Goal: Information Seeking & Learning: Learn about a topic

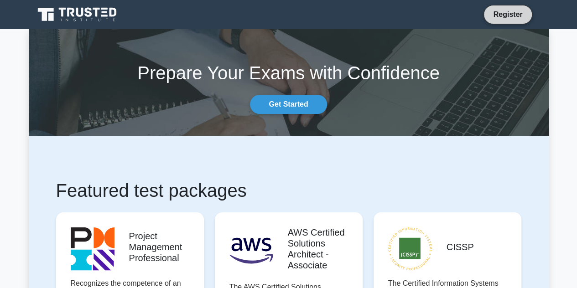
click at [317, 13] on link "Register" at bounding box center [508, 14] width 40 height 11
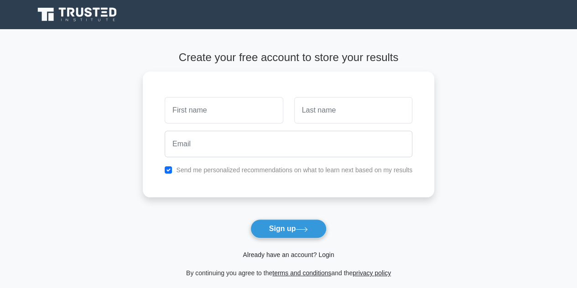
click at [293, 257] on link "Already have an account? Login" at bounding box center [288, 254] width 91 height 7
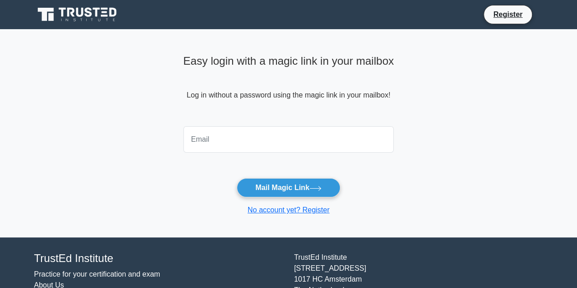
click at [228, 138] on input "email" at bounding box center [288, 139] width 211 height 26
type input "dylan.bennett007@gmail.com"
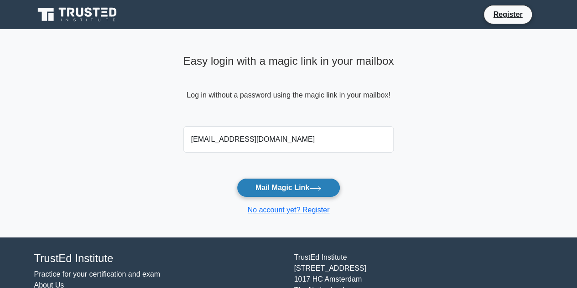
click at [261, 187] on button "Mail Magic Link" at bounding box center [289, 187] width 104 height 19
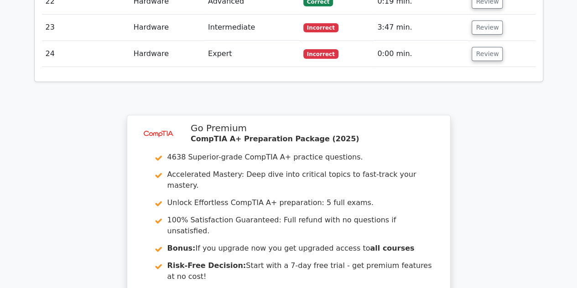
scroll to position [1825, 0]
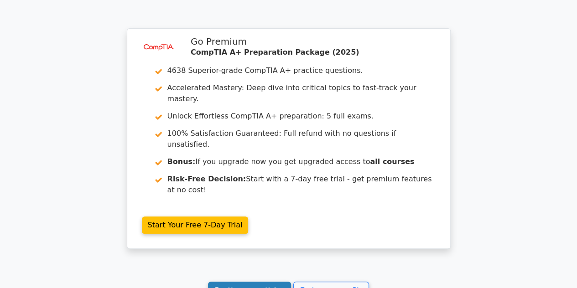
click at [267, 282] on link "Continue practicing" at bounding box center [249, 290] width 83 height 17
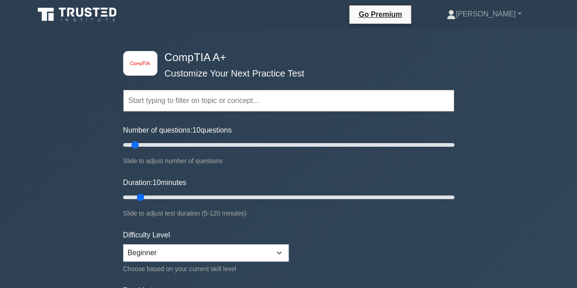
click at [208, 97] on input "text" at bounding box center [288, 101] width 331 height 22
drag, startPoint x: 132, startPoint y: 143, endPoint x: 485, endPoint y: 133, distance: 352.8
type input "200"
click at [454, 140] on input "Number of questions: 200 questions" at bounding box center [288, 145] width 331 height 11
drag, startPoint x: 139, startPoint y: 198, endPoint x: 441, endPoint y: 184, distance: 302.3
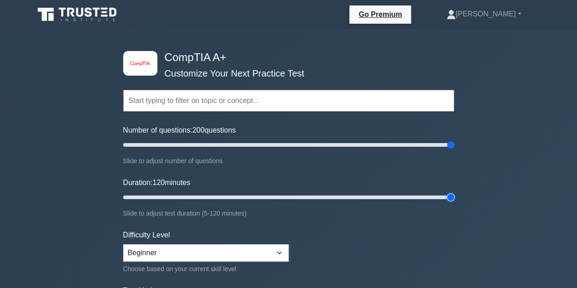
type input "120"
click at [454, 192] on input "Duration: 120 minutes" at bounding box center [288, 197] width 331 height 11
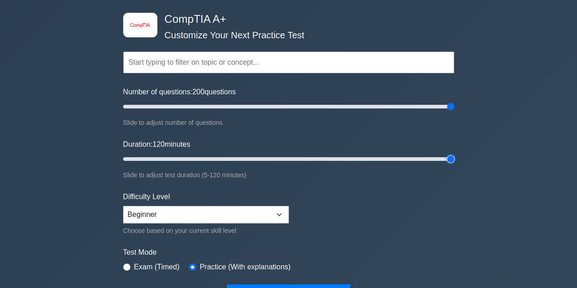
scroll to position [137, 0]
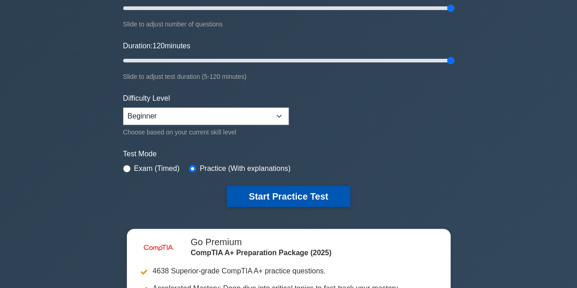
drag, startPoint x: 268, startPoint y: 196, endPoint x: 257, endPoint y: 199, distance: 11.7
click at [269, 196] on button "Start Practice Test" at bounding box center [288, 196] width 123 height 21
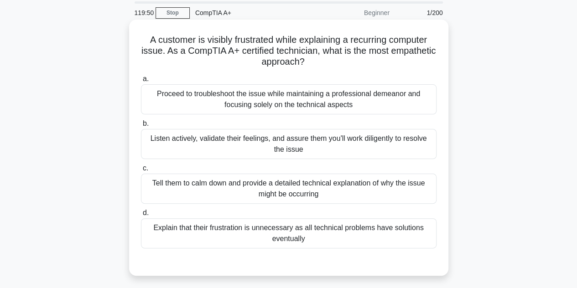
scroll to position [46, 0]
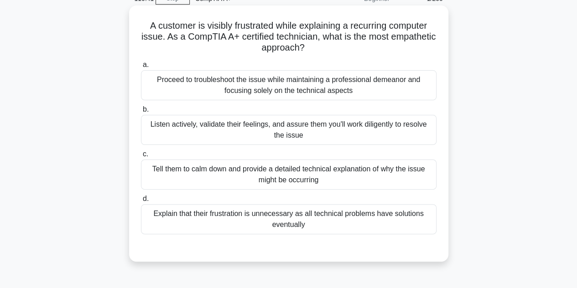
click at [331, 129] on div "Listen actively, validate their feelings, and assure them you'll work diligentl…" at bounding box center [289, 130] width 296 height 30
click at [141, 113] on input "b. Listen actively, validate their feelings, and assure them you'll work dilige…" at bounding box center [141, 110] width 0 height 6
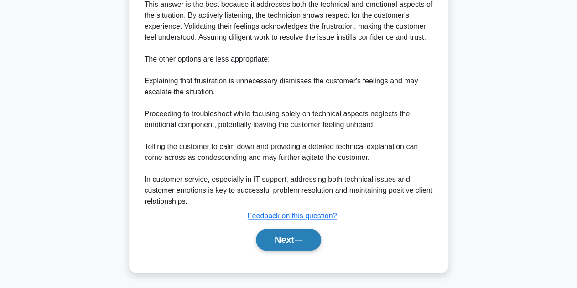
click at [299, 245] on button "Next" at bounding box center [288, 240] width 65 height 22
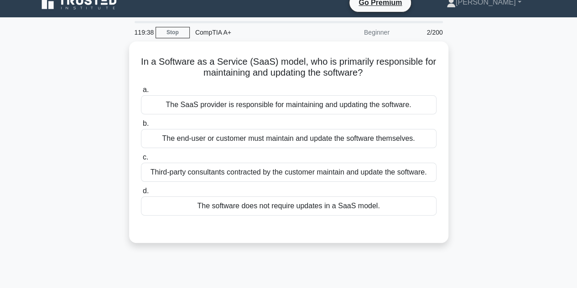
scroll to position [0, 0]
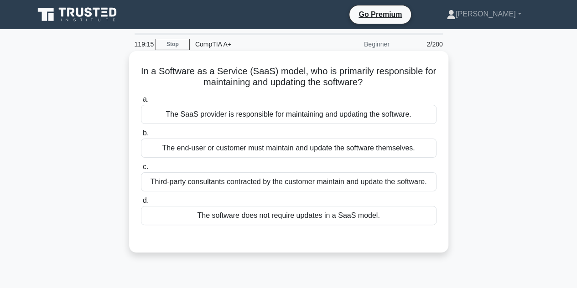
click at [319, 114] on div "The SaaS provider is responsible for maintaining and updating the software." at bounding box center [289, 114] width 296 height 19
click at [141, 103] on input "a. The SaaS provider is responsible for maintaining and updating the software." at bounding box center [141, 100] width 0 height 6
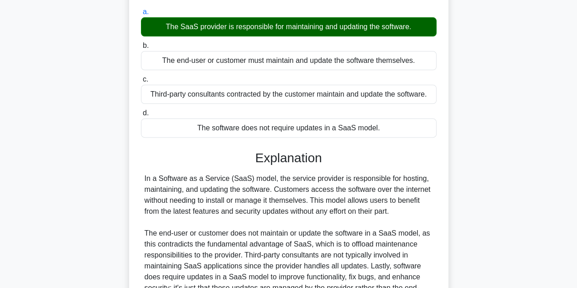
scroll to position [204, 0]
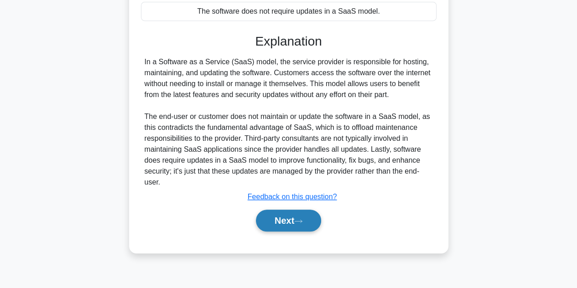
click at [293, 220] on button "Next" at bounding box center [288, 221] width 65 height 22
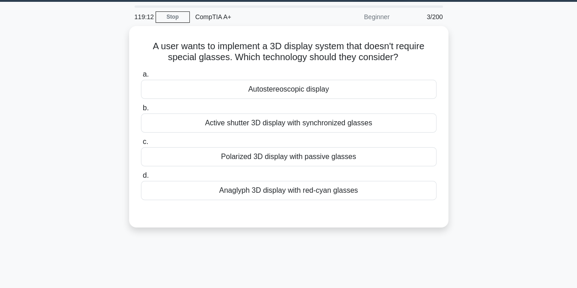
scroll to position [22, 0]
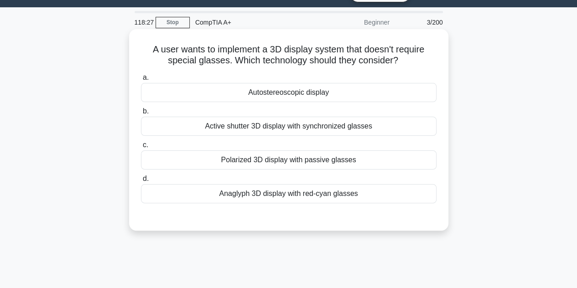
click at [311, 91] on div "Autostereoscopic display" at bounding box center [289, 92] width 296 height 19
click at [141, 81] on input "a. Autostereoscopic display" at bounding box center [141, 78] width 0 height 6
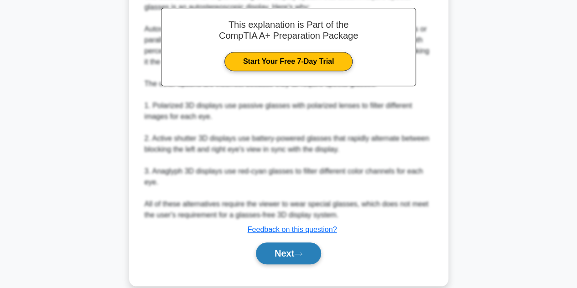
scroll to position [284, 0]
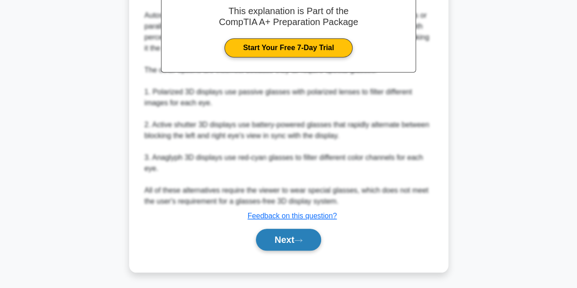
click at [290, 239] on button "Next" at bounding box center [288, 240] width 65 height 22
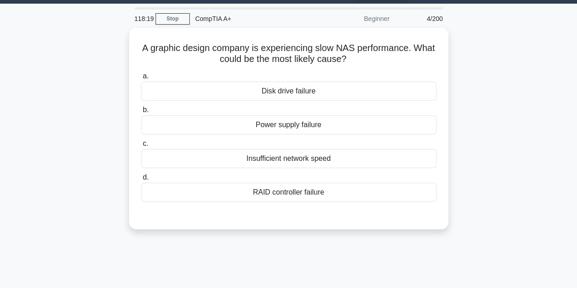
scroll to position [22, 0]
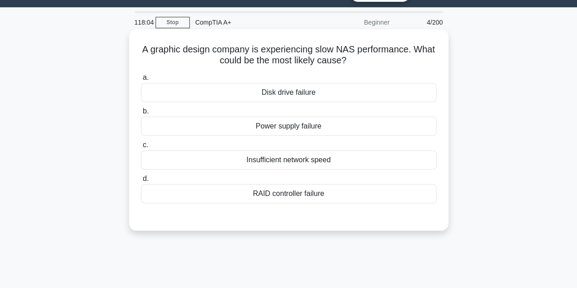
click at [315, 154] on div "Insufficient network speed" at bounding box center [289, 160] width 296 height 19
click at [141, 148] on input "c. Insufficient network speed" at bounding box center [141, 145] width 0 height 6
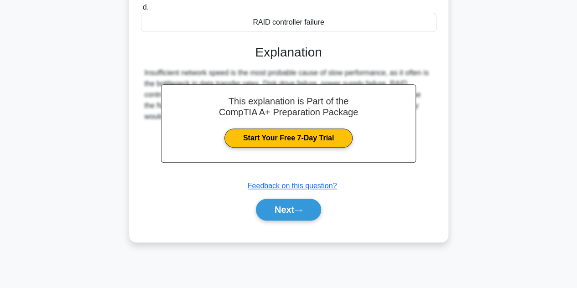
scroll to position [204, 0]
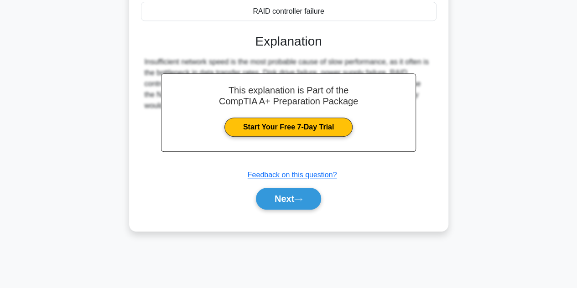
click at [297, 198] on button "Next" at bounding box center [288, 199] width 65 height 22
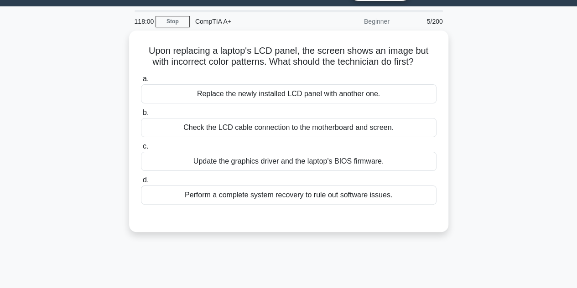
scroll to position [22, 0]
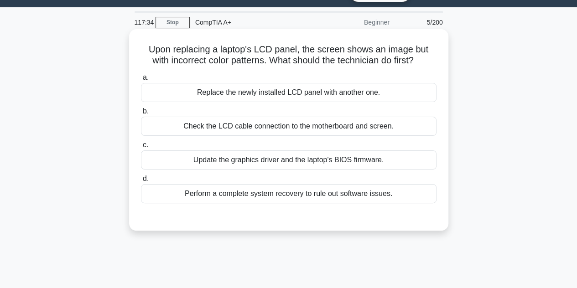
click at [289, 159] on div "Update the graphics driver and the laptop's BIOS firmware." at bounding box center [289, 160] width 296 height 19
click at [141, 148] on input "c. Update the graphics driver and the laptop's BIOS firmware." at bounding box center [141, 145] width 0 height 6
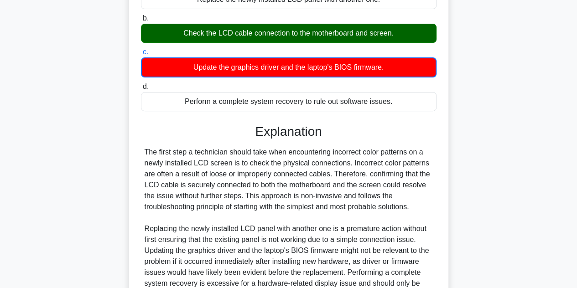
scroll to position [208, 0]
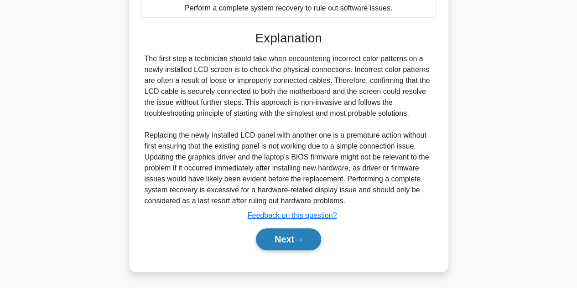
click at [297, 242] on button "Next" at bounding box center [288, 240] width 65 height 22
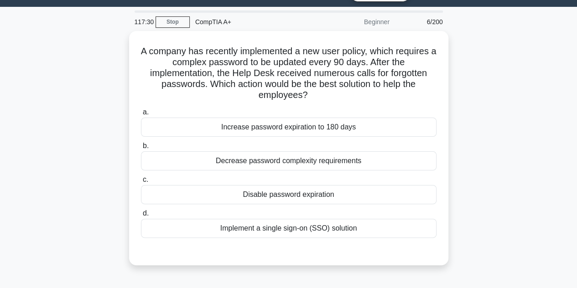
scroll to position [22, 0]
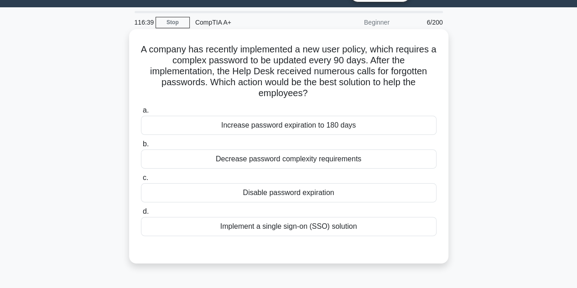
click at [325, 160] on div "Decrease password complexity requirements" at bounding box center [289, 159] width 296 height 19
click at [141, 147] on input "b. Decrease password complexity requirements" at bounding box center [141, 144] width 0 height 6
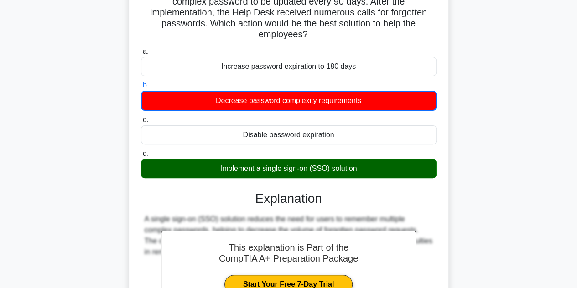
scroll to position [204, 0]
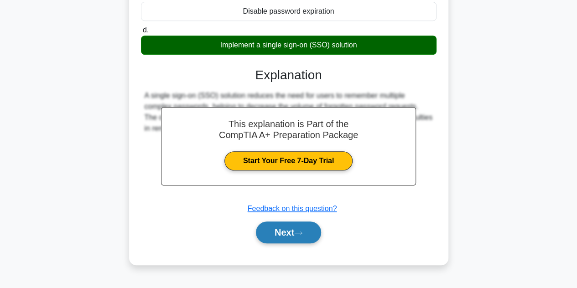
click at [288, 232] on button "Next" at bounding box center [288, 233] width 65 height 22
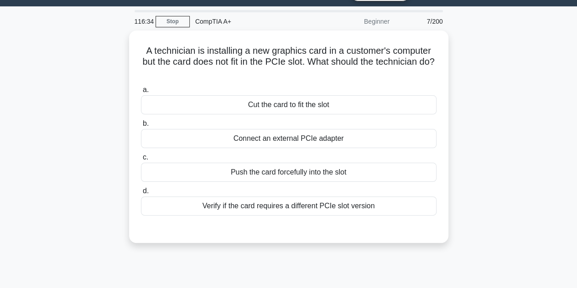
scroll to position [22, 0]
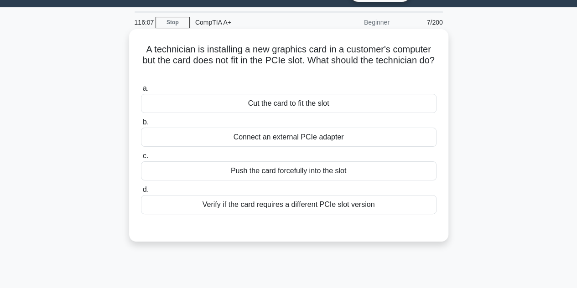
click at [313, 138] on div "Connect an external PCIe adapter" at bounding box center [289, 137] width 296 height 19
click at [141, 125] on input "b. Connect an external PCIe adapter" at bounding box center [141, 123] width 0 height 6
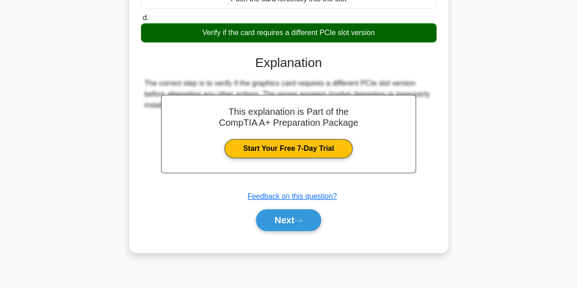
scroll to position [204, 0]
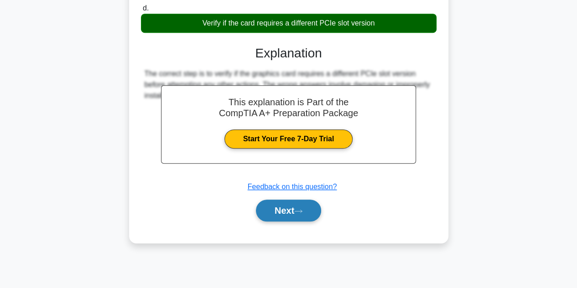
click at [298, 206] on button "Next" at bounding box center [288, 211] width 65 height 22
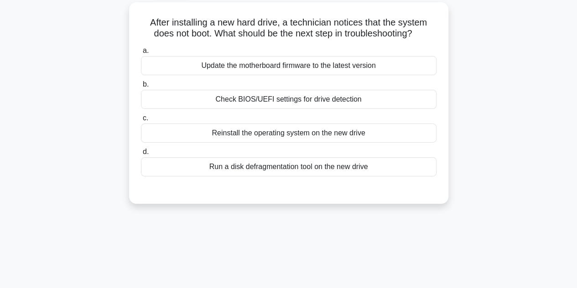
scroll to position [22, 0]
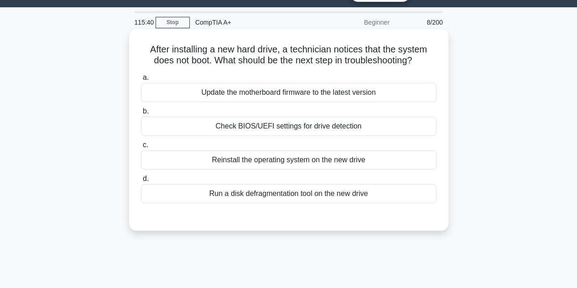
click at [315, 131] on div "Check BIOS/UEFI settings for drive detection" at bounding box center [289, 126] width 296 height 19
click at [141, 114] on input "b. Check BIOS/UEFI settings for drive detection" at bounding box center [141, 112] width 0 height 6
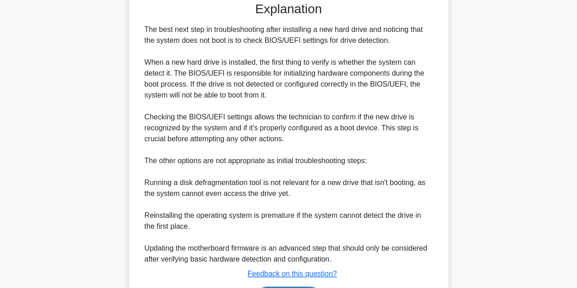
scroll to position [295, 0]
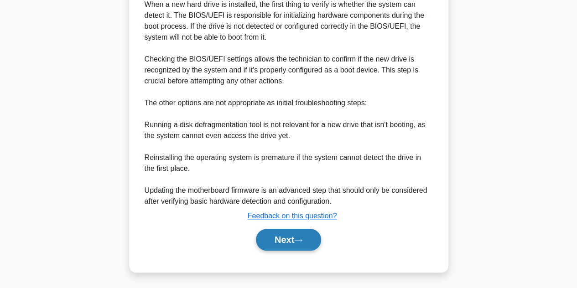
click at [297, 237] on button "Next" at bounding box center [288, 240] width 65 height 22
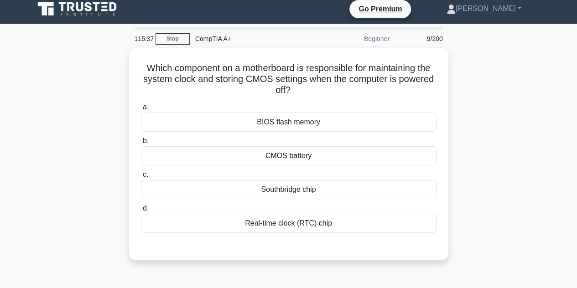
scroll to position [0, 0]
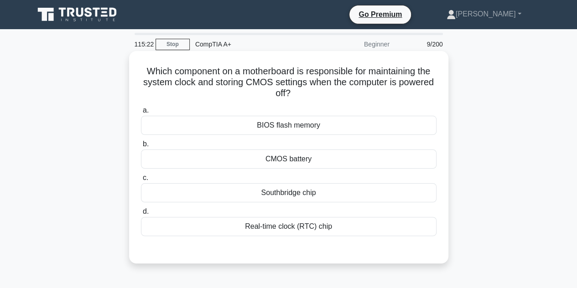
click at [294, 158] on div "CMOS battery" at bounding box center [289, 159] width 296 height 19
click at [141, 147] on input "b. CMOS battery" at bounding box center [141, 144] width 0 height 6
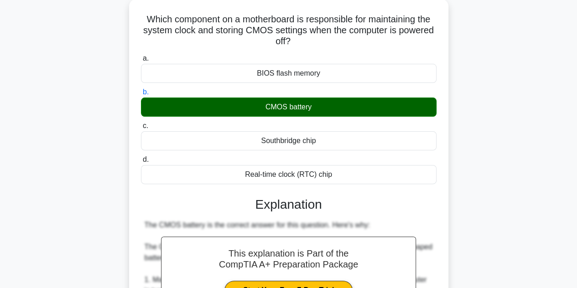
scroll to position [274, 0]
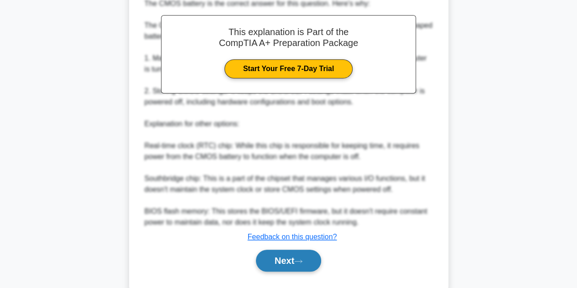
click at [292, 260] on button "Next" at bounding box center [288, 261] width 65 height 22
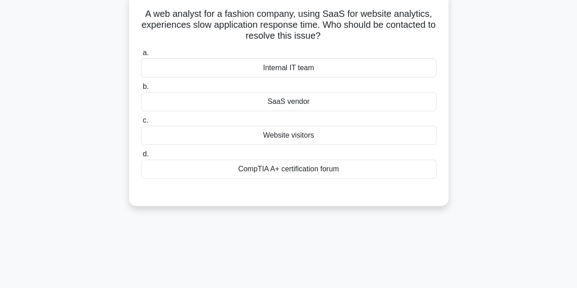
scroll to position [46, 0]
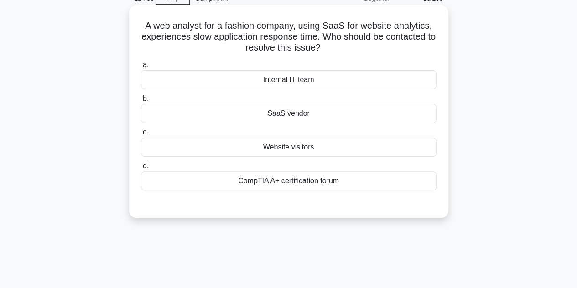
click at [321, 114] on div "SaaS vendor" at bounding box center [289, 113] width 296 height 19
click at [141, 102] on input "b. SaaS vendor" at bounding box center [141, 99] width 0 height 6
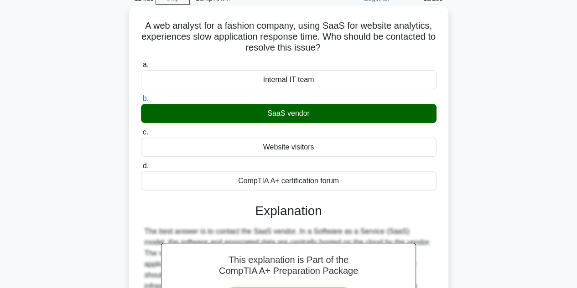
scroll to position [204, 0]
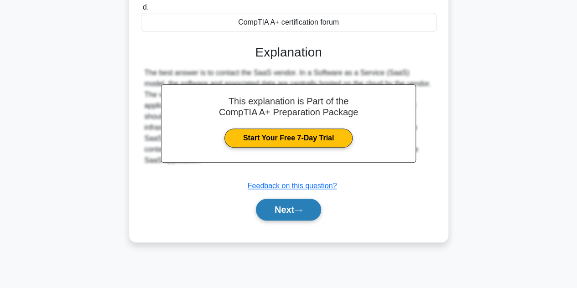
click at [300, 219] on button "Next" at bounding box center [288, 210] width 65 height 22
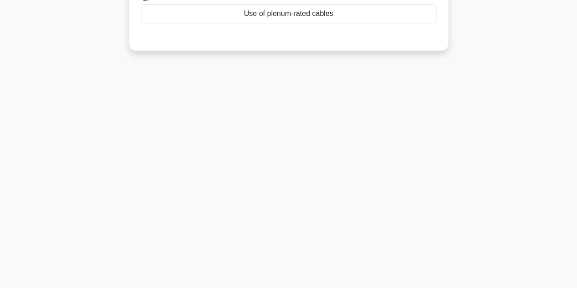
click at [299, 210] on div "114:54 Stop CompTIA A+ Beginner 11/200 When implementing a Gigabit Ethernet net…" at bounding box center [289, 56] width 520 height 456
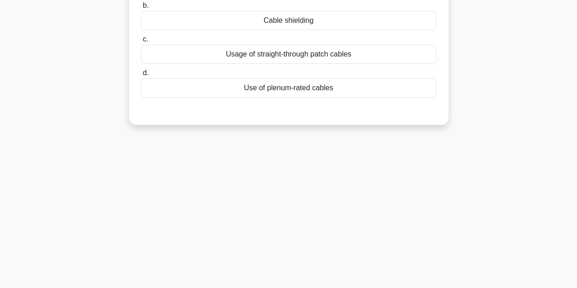
scroll to position [0, 0]
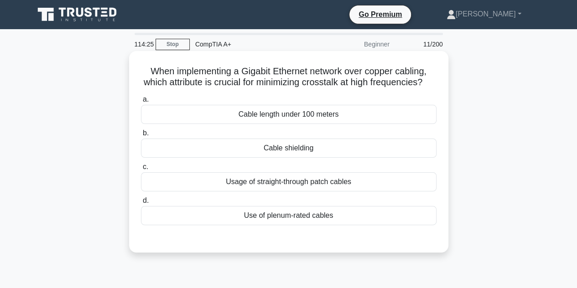
click at [294, 157] on div "Cable shielding" at bounding box center [289, 148] width 296 height 19
click at [141, 136] on input "b. Cable shielding" at bounding box center [141, 133] width 0 height 6
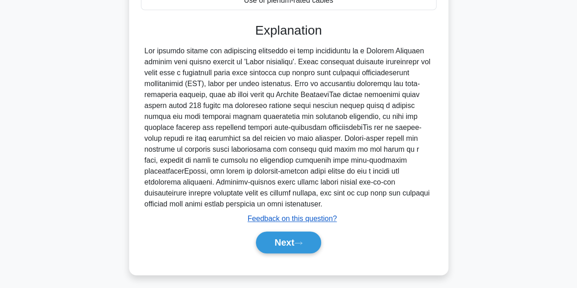
scroll to position [229, 0]
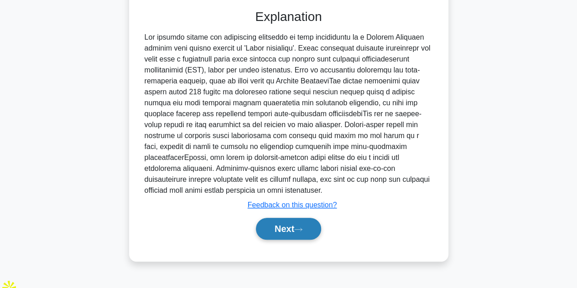
click at [288, 240] on button "Next" at bounding box center [288, 229] width 65 height 22
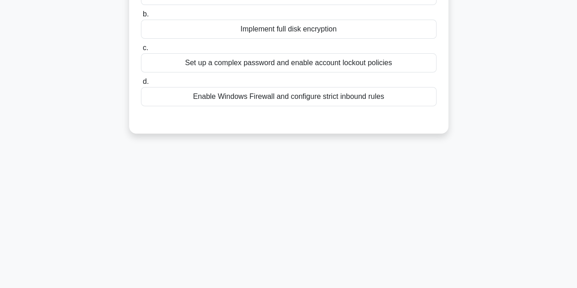
scroll to position [22, 0]
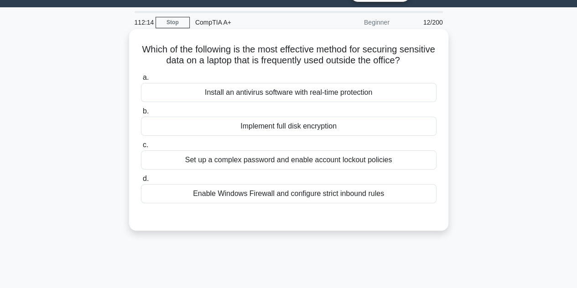
click at [304, 153] on div "Set up a complex password and enable account lockout policies" at bounding box center [289, 160] width 296 height 19
click at [141, 148] on input "c. Set up a complex password and enable account lockout policies" at bounding box center [141, 145] width 0 height 6
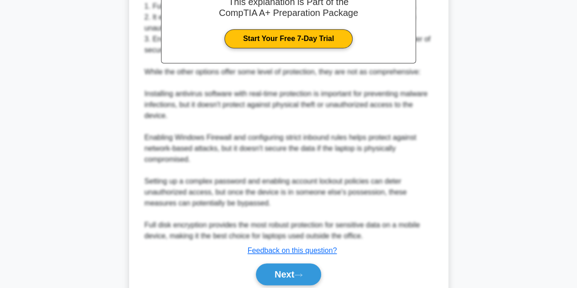
scroll to position [329, 0]
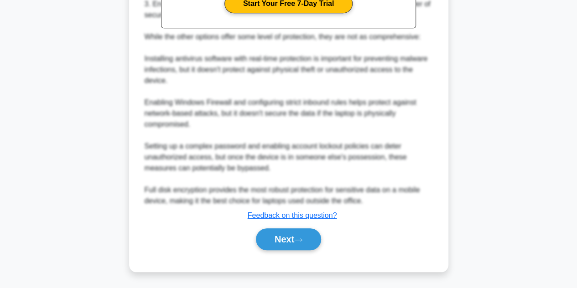
click at [276, 244] on button "Next" at bounding box center [288, 240] width 65 height 22
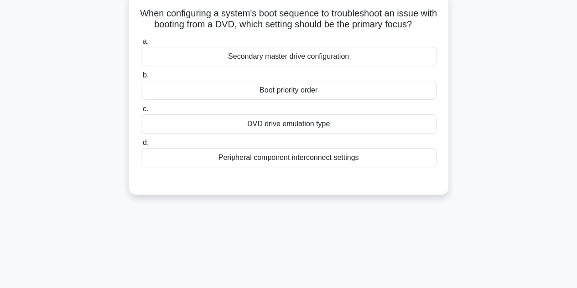
scroll to position [22, 0]
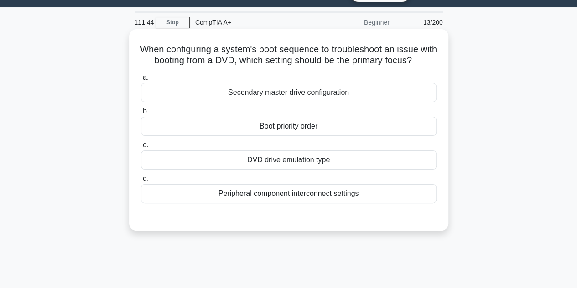
click at [293, 170] on div "DVD drive emulation type" at bounding box center [289, 160] width 296 height 19
click at [141, 148] on input "c. DVD drive emulation type" at bounding box center [141, 145] width 0 height 6
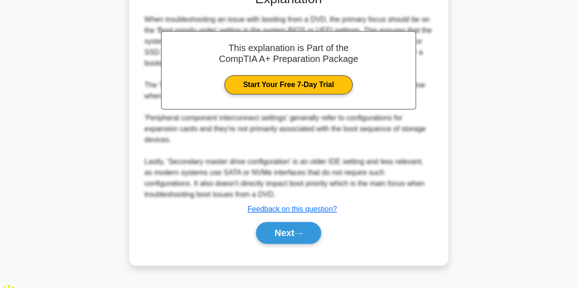
scroll to position [250, 0]
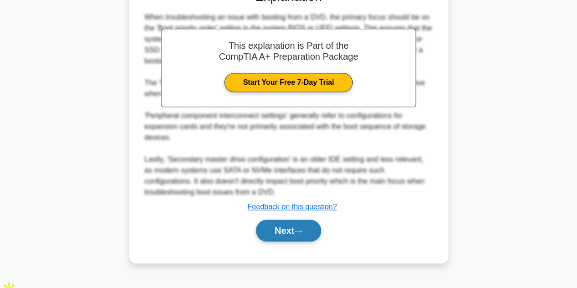
click at [302, 234] on icon at bounding box center [298, 231] width 8 height 5
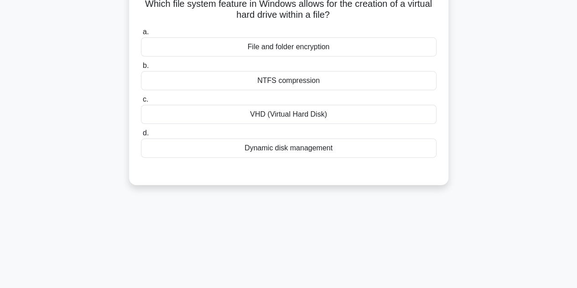
scroll to position [22, 0]
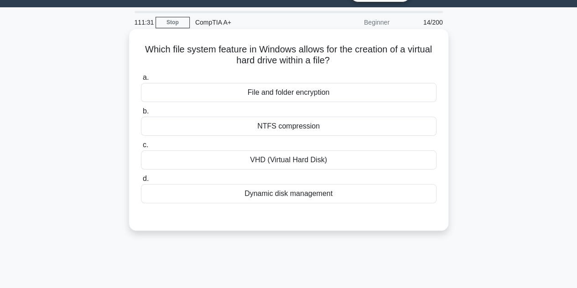
click at [295, 193] on div "Dynamic disk management" at bounding box center [289, 193] width 296 height 19
click at [141, 182] on input "d. Dynamic disk management" at bounding box center [141, 179] width 0 height 6
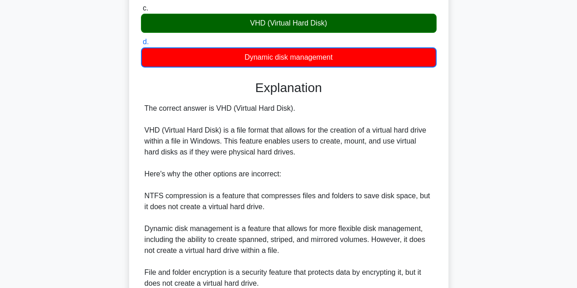
scroll to position [241, 0]
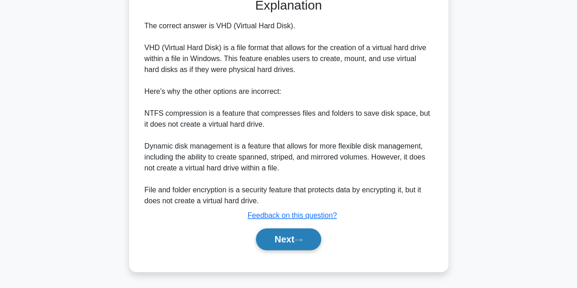
click at [296, 245] on button "Next" at bounding box center [288, 240] width 65 height 22
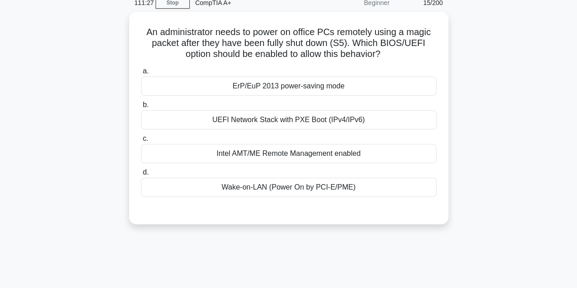
scroll to position [22, 0]
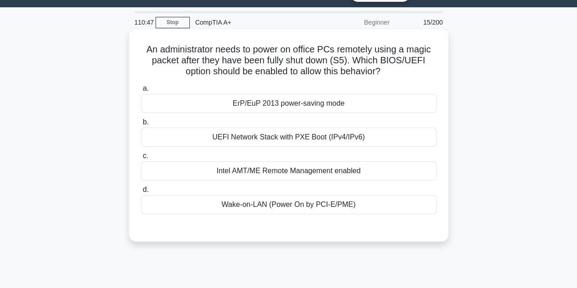
click at [302, 202] on div "Wake-on-LAN (Power On by PCI-E/PME)" at bounding box center [289, 204] width 296 height 19
click at [141, 193] on input "d. Wake-on-LAN (Power On by PCI-E/PME)" at bounding box center [141, 190] width 0 height 6
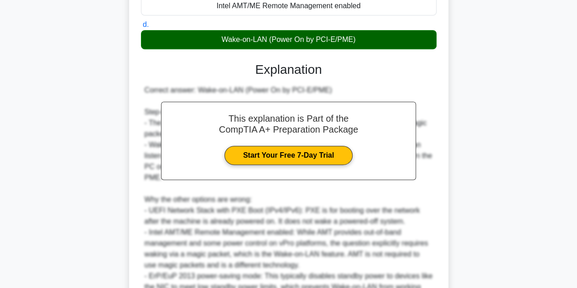
scroll to position [250, 0]
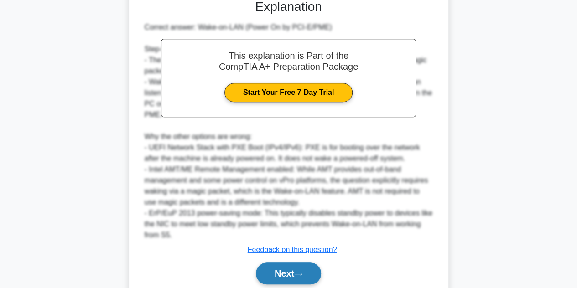
click at [300, 263] on button "Next" at bounding box center [288, 274] width 65 height 22
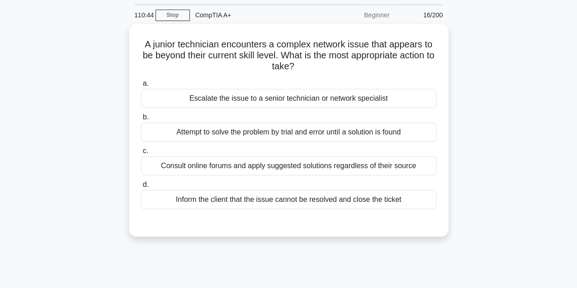
scroll to position [22, 0]
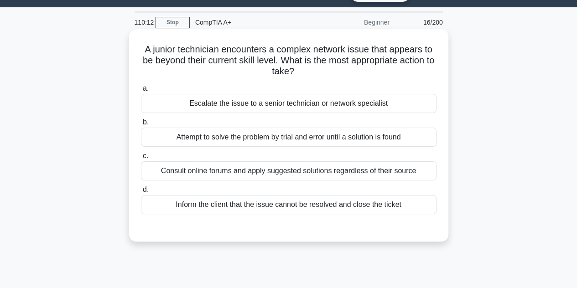
click at [287, 107] on div "Escalate the issue to a senior technician or network specialist" at bounding box center [289, 103] width 296 height 19
click at [141, 92] on input "a. Escalate the issue to a senior technician or network specialist" at bounding box center [141, 89] width 0 height 6
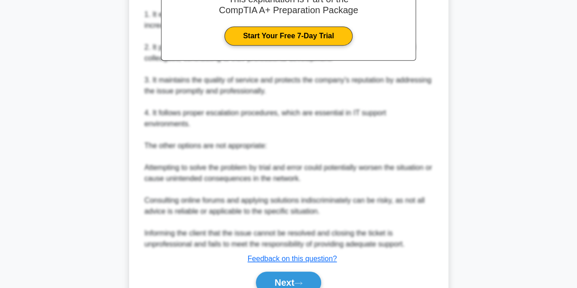
scroll to position [338, 0]
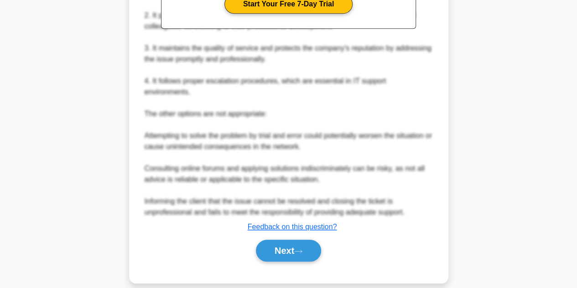
click at [289, 240] on button "Next" at bounding box center [288, 251] width 65 height 22
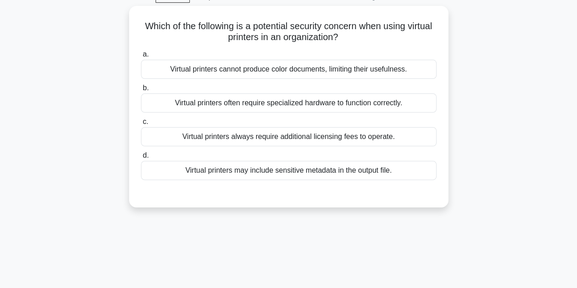
scroll to position [28, 0]
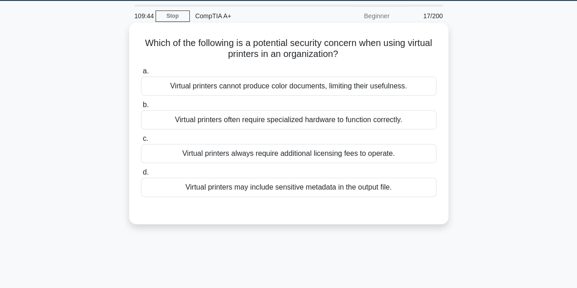
click at [307, 183] on div "Virtual printers may include sensitive metadata in the output file." at bounding box center [289, 187] width 296 height 19
click at [141, 176] on input "d. Virtual printers may include sensitive metadata in the output file." at bounding box center [141, 173] width 0 height 6
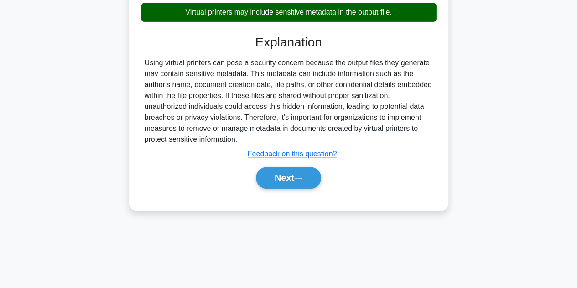
scroll to position [204, 0]
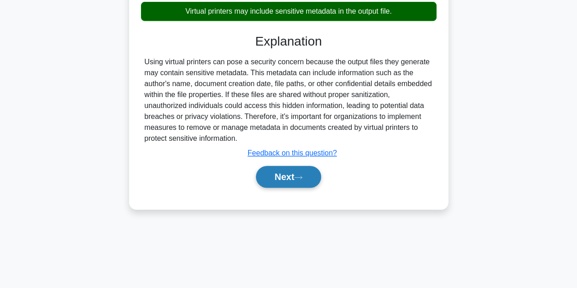
click at [312, 175] on button "Next" at bounding box center [288, 177] width 65 height 22
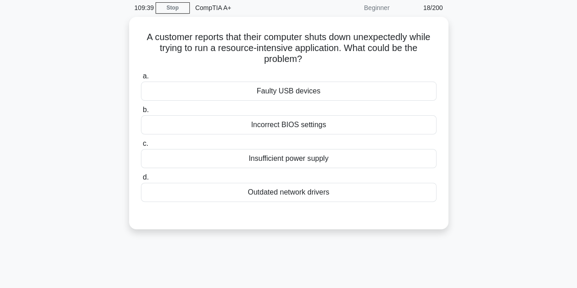
scroll to position [22, 0]
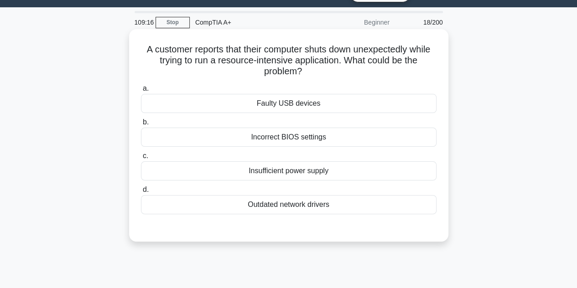
click at [310, 175] on div "Insufficient power supply" at bounding box center [289, 170] width 296 height 19
click at [141, 159] on input "c. Insufficient power supply" at bounding box center [141, 156] width 0 height 6
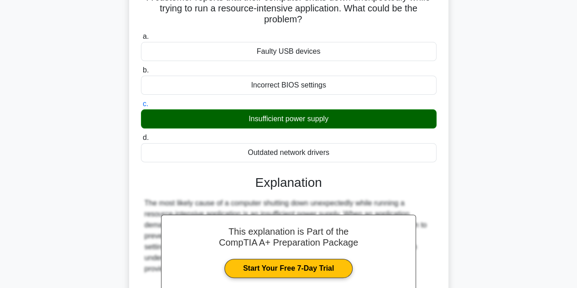
scroll to position [204, 0]
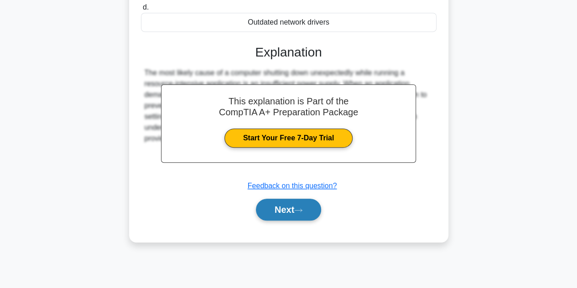
click at [297, 216] on button "Next" at bounding box center [288, 210] width 65 height 22
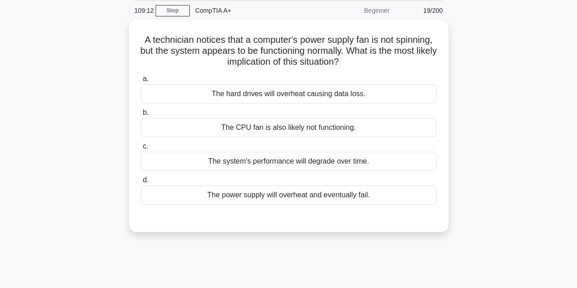
scroll to position [22, 0]
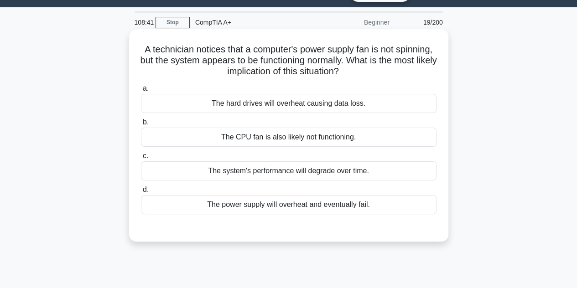
click at [307, 205] on div "The power supply will overheat and eventually fail." at bounding box center [289, 204] width 296 height 19
click at [141, 193] on input "d. The power supply will overheat and eventually fail." at bounding box center [141, 190] width 0 height 6
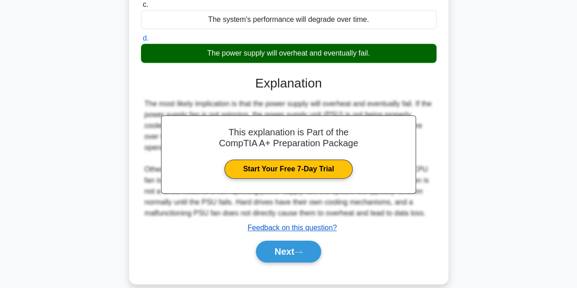
scroll to position [204, 0]
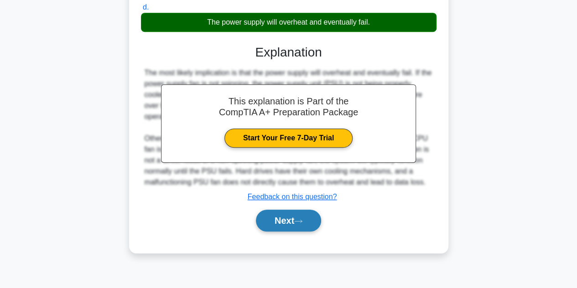
click at [287, 210] on button "Next" at bounding box center [288, 221] width 65 height 22
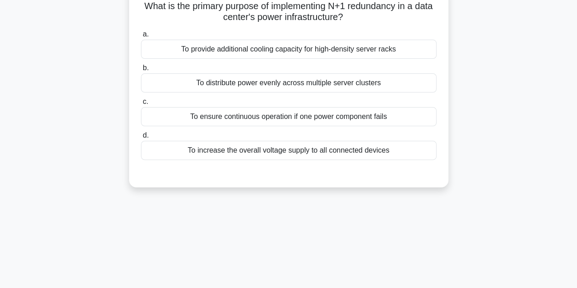
scroll to position [22, 0]
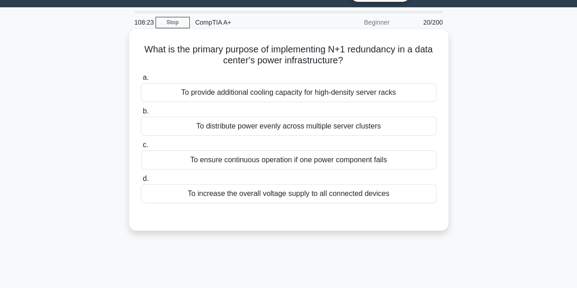
click at [319, 159] on div "To ensure continuous operation if one power component fails" at bounding box center [289, 160] width 296 height 19
click at [141, 148] on input "c. To ensure continuous operation if one power component fails" at bounding box center [141, 145] width 0 height 6
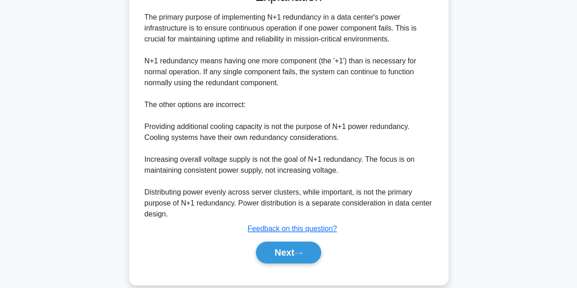
scroll to position [250, 0]
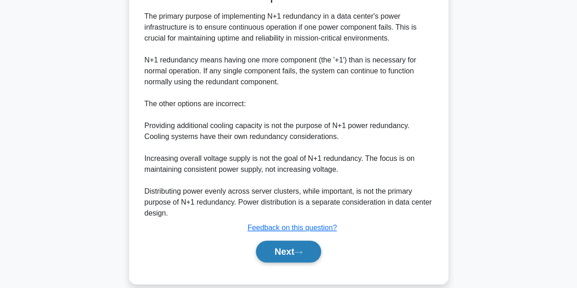
click at [296, 246] on button "Next" at bounding box center [288, 252] width 65 height 22
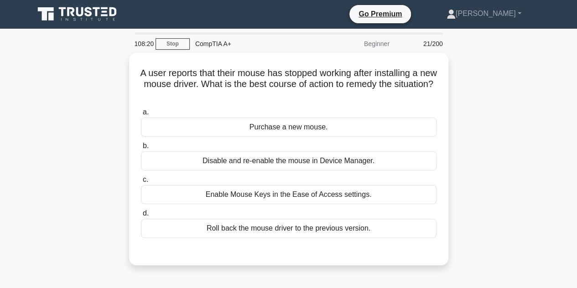
scroll to position [0, 0]
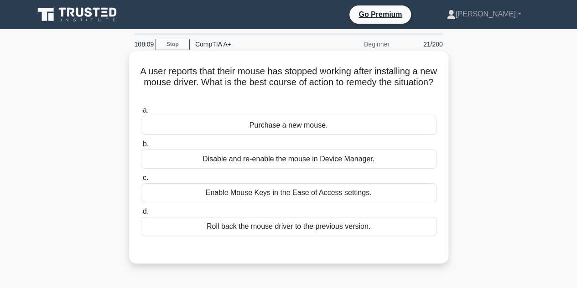
click at [273, 224] on div "Roll back the mouse driver to the previous version." at bounding box center [289, 226] width 296 height 19
click at [141, 215] on input "d. Roll back the mouse driver to the previous version." at bounding box center [141, 212] width 0 height 6
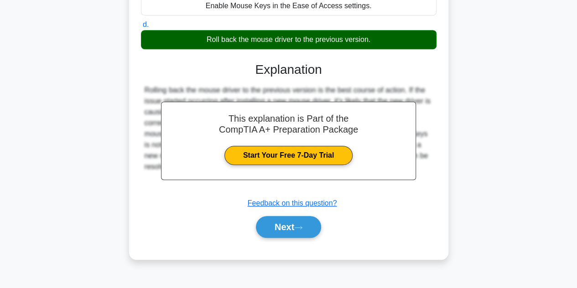
scroll to position [204, 0]
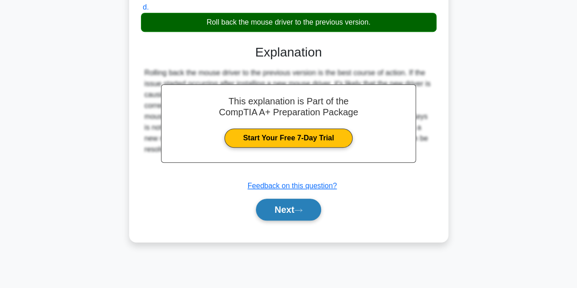
click at [307, 204] on button "Next" at bounding box center [288, 210] width 65 height 22
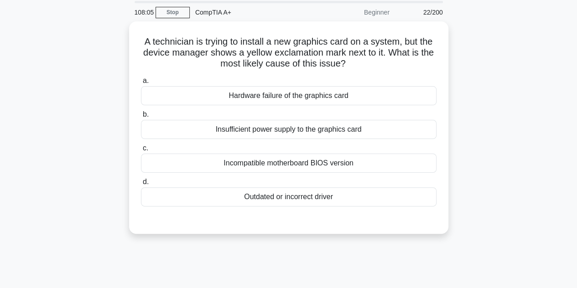
scroll to position [46, 0]
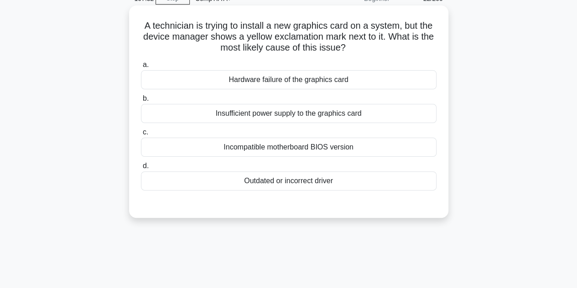
click at [317, 177] on div "Outdated or incorrect driver" at bounding box center [289, 181] width 296 height 19
click at [141, 169] on input "d. Outdated or incorrect driver" at bounding box center [141, 166] width 0 height 6
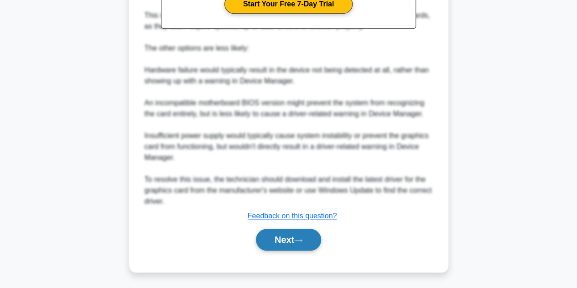
click at [302, 239] on icon at bounding box center [298, 240] width 7 height 3
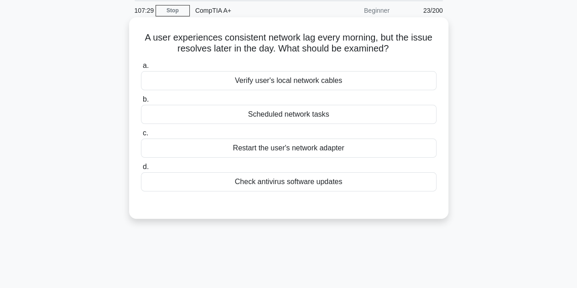
scroll to position [21, 0]
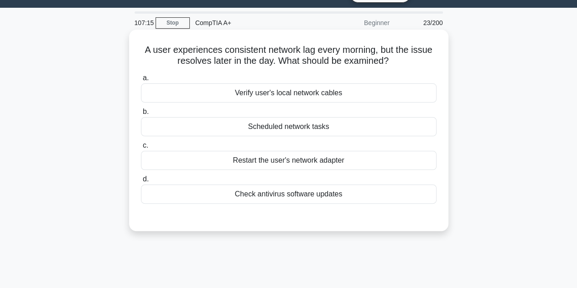
click at [287, 125] on div "Scheduled network tasks" at bounding box center [289, 126] width 296 height 19
click at [141, 115] on input "b. Scheduled network tasks" at bounding box center [141, 112] width 0 height 6
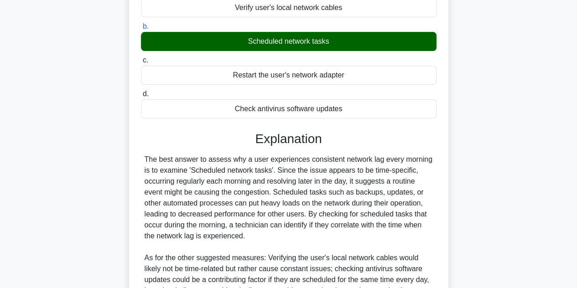
scroll to position [229, 0]
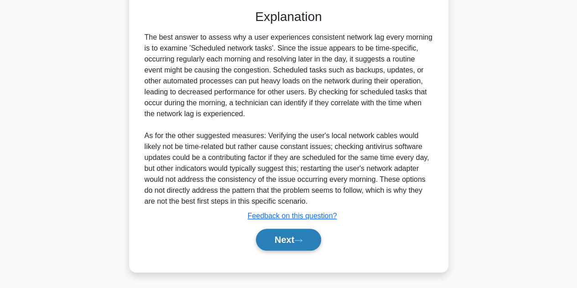
click at [285, 239] on button "Next" at bounding box center [288, 240] width 65 height 22
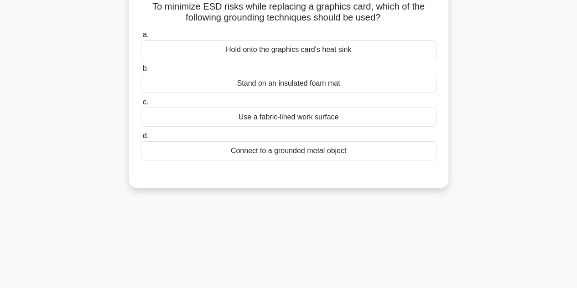
scroll to position [21, 0]
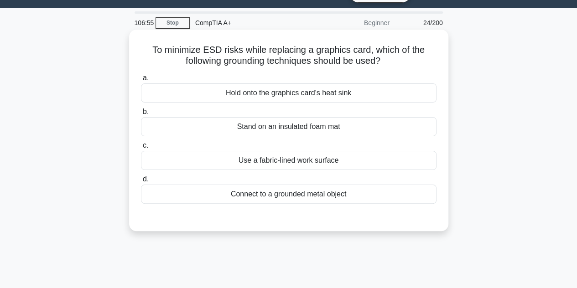
click at [277, 191] on div "Connect to a grounded metal object" at bounding box center [289, 194] width 296 height 19
click at [141, 182] on input "d. Connect to a grounded metal object" at bounding box center [141, 180] width 0 height 6
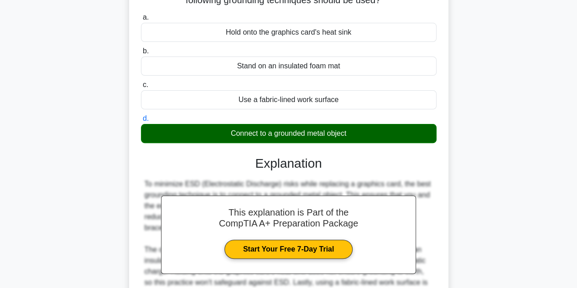
scroll to position [204, 0]
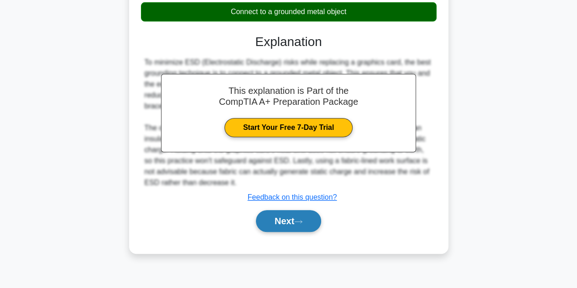
click at [310, 214] on button "Next" at bounding box center [288, 221] width 65 height 22
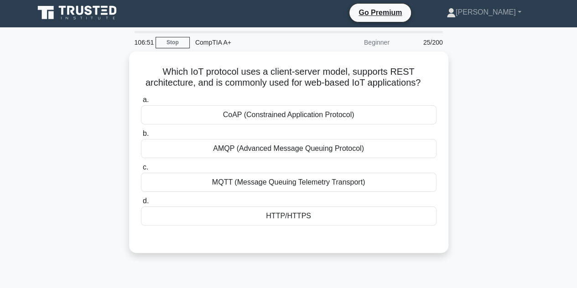
scroll to position [0, 0]
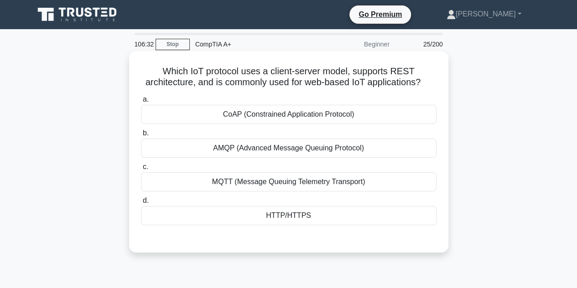
click at [287, 219] on div "HTTP/HTTPS" at bounding box center [289, 215] width 296 height 19
click at [141, 204] on input "d. HTTP/HTTPS" at bounding box center [141, 201] width 0 height 6
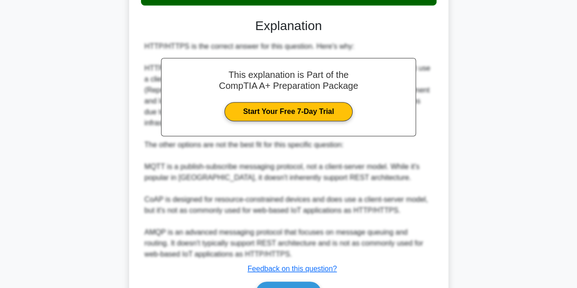
scroll to position [228, 0]
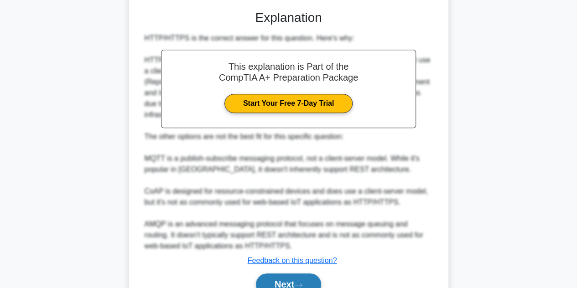
click at [304, 274] on button "Next" at bounding box center [288, 285] width 65 height 22
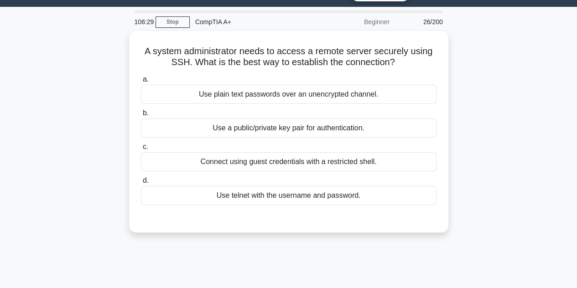
scroll to position [22, 0]
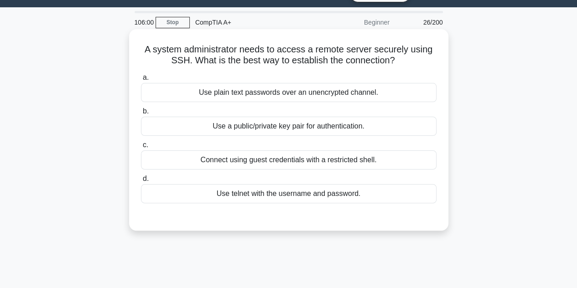
click at [334, 130] on div "Use a public/private key pair for authentication." at bounding box center [289, 126] width 296 height 19
click at [141, 114] on input "b. Use a public/private key pair for authentication." at bounding box center [141, 112] width 0 height 6
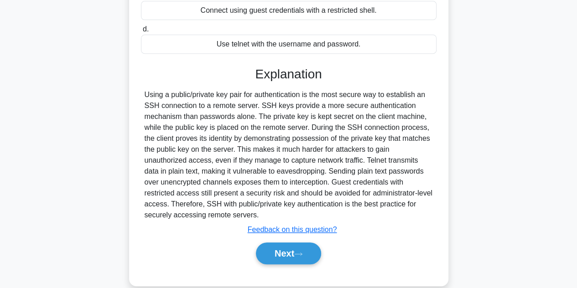
scroll to position [204, 0]
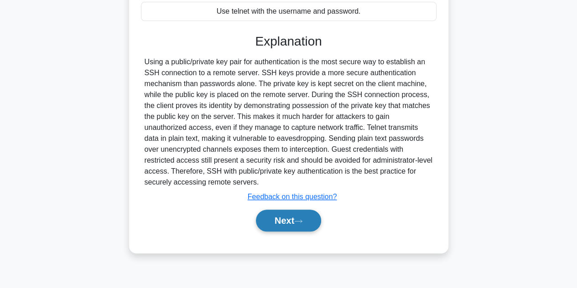
click at [297, 219] on button "Next" at bounding box center [288, 221] width 65 height 22
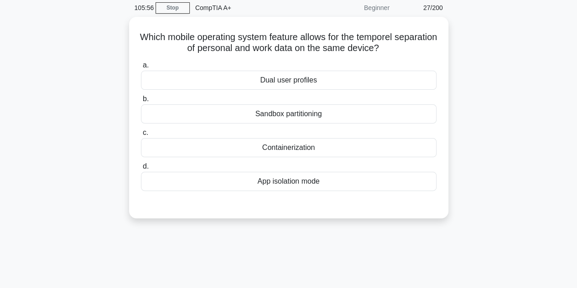
scroll to position [22, 0]
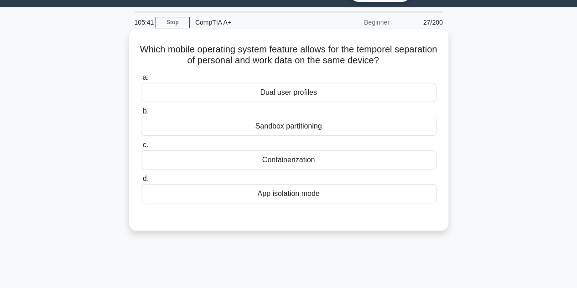
click at [323, 88] on div "Dual user profiles" at bounding box center [289, 92] width 296 height 19
click at [141, 81] on input "a. Dual user profiles" at bounding box center [141, 78] width 0 height 6
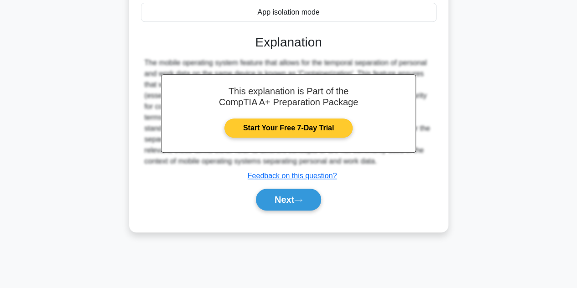
scroll to position [204, 0]
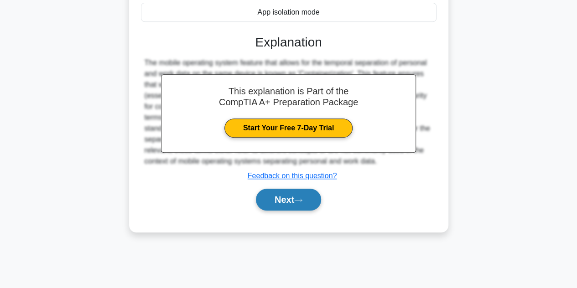
click at [297, 190] on button "Next" at bounding box center [288, 200] width 65 height 22
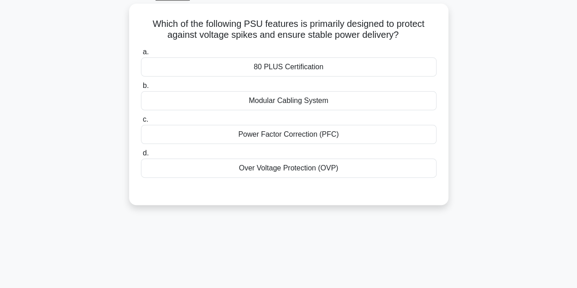
scroll to position [22, 0]
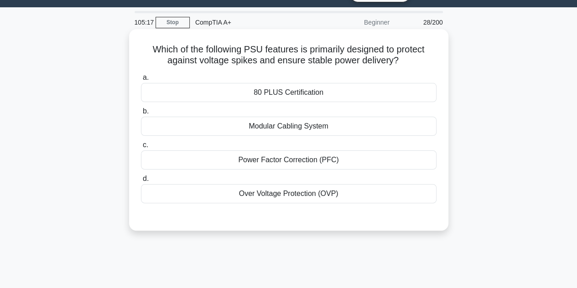
click at [284, 160] on div "Power Factor Correction (PFC)" at bounding box center [289, 160] width 296 height 19
click at [141, 148] on input "c. Power Factor Correction (PFC)" at bounding box center [141, 145] width 0 height 6
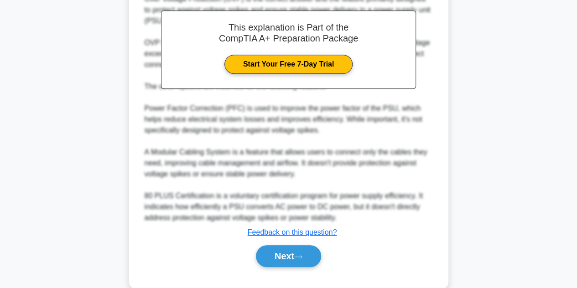
scroll to position [285, 0]
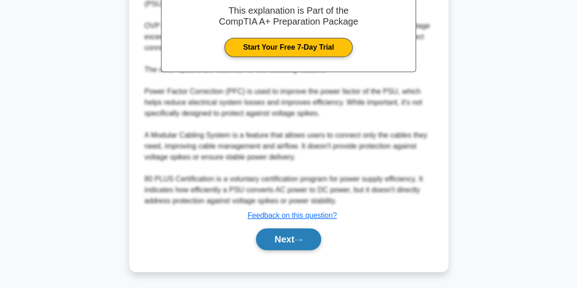
click at [295, 234] on button "Next" at bounding box center [288, 240] width 65 height 22
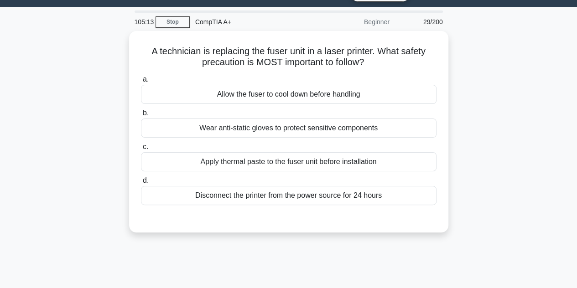
scroll to position [22, 0]
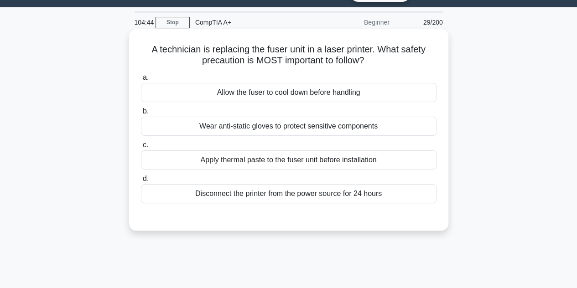
click at [252, 127] on div "Wear anti-static gloves to protect sensitive components" at bounding box center [289, 126] width 296 height 19
click at [141, 114] on input "b. Wear anti-static gloves to protect sensitive components" at bounding box center [141, 112] width 0 height 6
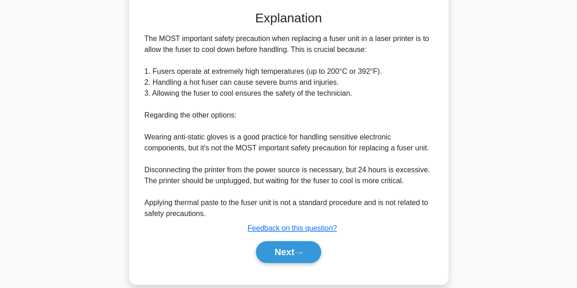
scroll to position [241, 0]
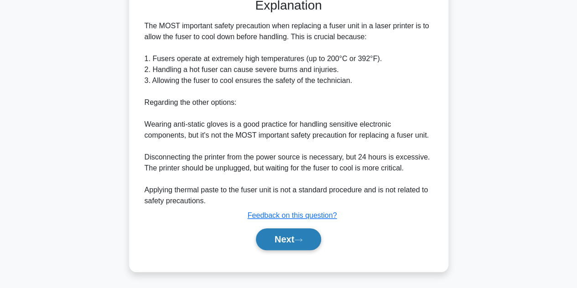
click at [283, 240] on button "Next" at bounding box center [288, 240] width 65 height 22
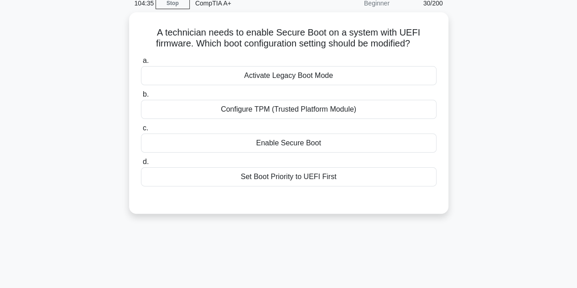
scroll to position [22, 0]
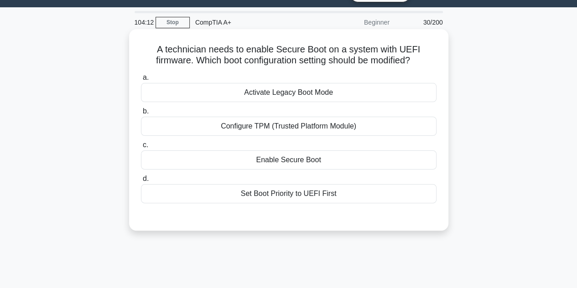
click at [281, 124] on div "Configure TPM (Trusted Platform Module)" at bounding box center [289, 126] width 296 height 19
click at [141, 114] on input "b. Configure TPM (Trusted Platform Module)" at bounding box center [141, 112] width 0 height 6
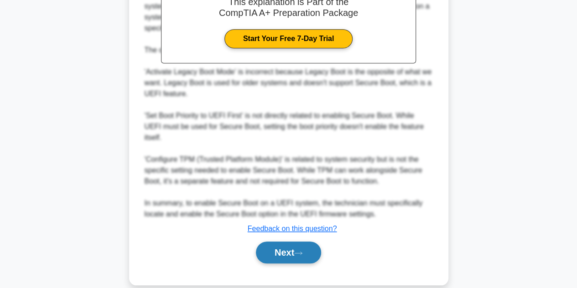
scroll to position [296, 0]
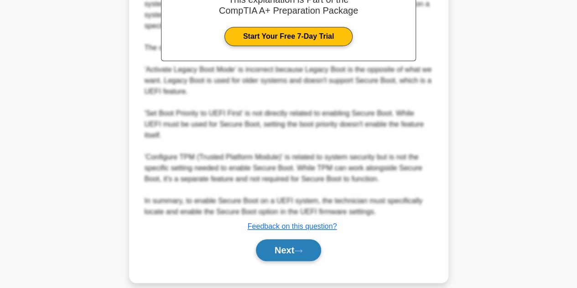
click at [285, 245] on button "Next" at bounding box center [288, 250] width 65 height 22
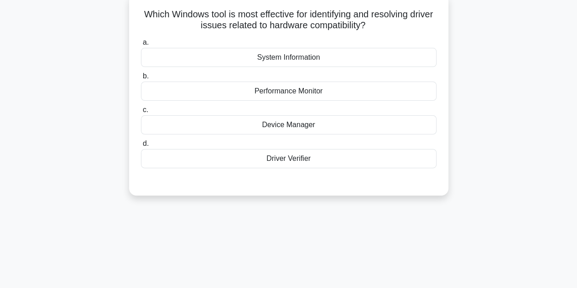
scroll to position [22, 0]
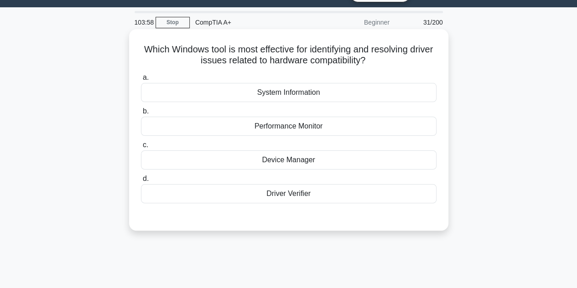
click at [292, 157] on div "Device Manager" at bounding box center [289, 160] width 296 height 19
click at [141, 148] on input "c. Device Manager" at bounding box center [141, 145] width 0 height 6
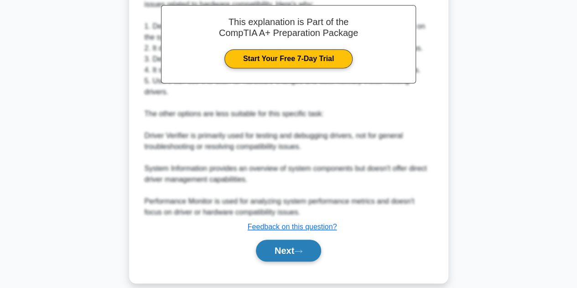
click at [308, 245] on button "Next" at bounding box center [288, 251] width 65 height 22
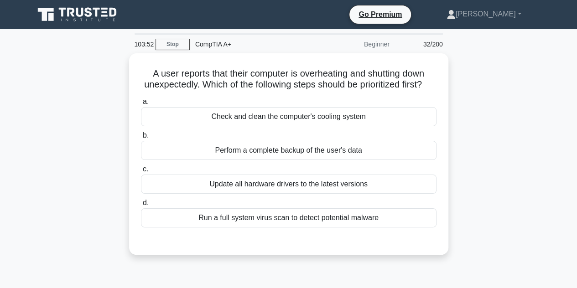
scroll to position [46, 0]
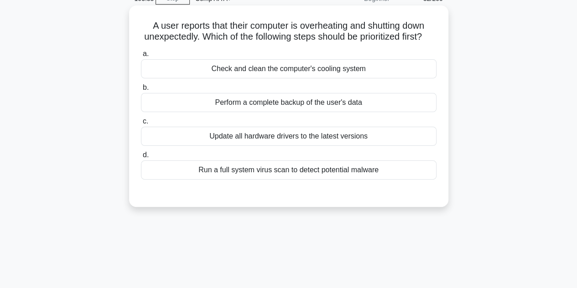
click at [294, 78] on div "Check and clean the computer's cooling system" at bounding box center [289, 68] width 296 height 19
click at [141, 57] on input "a. Check and clean the computer's cooling system" at bounding box center [141, 54] width 0 height 6
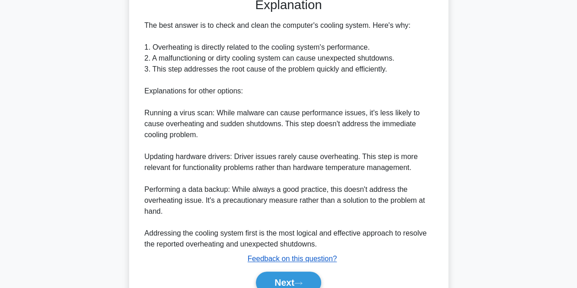
scroll to position [274, 0]
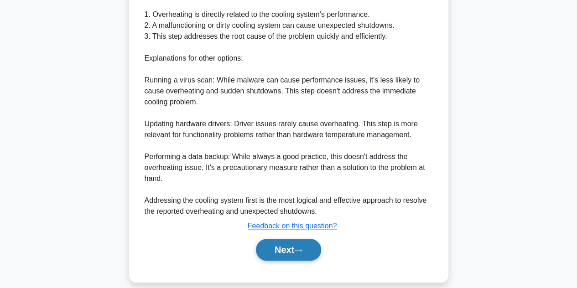
click at [289, 251] on button "Next" at bounding box center [288, 250] width 65 height 22
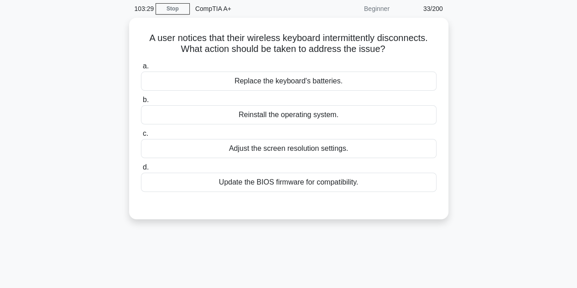
scroll to position [21, 0]
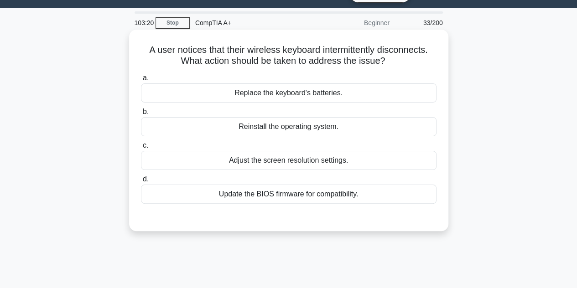
click at [325, 93] on div "Replace the keyboard's batteries." at bounding box center [289, 92] width 296 height 19
click at [141, 81] on input "a. Replace the keyboard's batteries." at bounding box center [141, 78] width 0 height 6
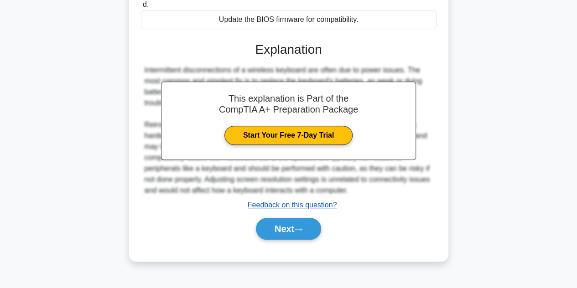
scroll to position [204, 0]
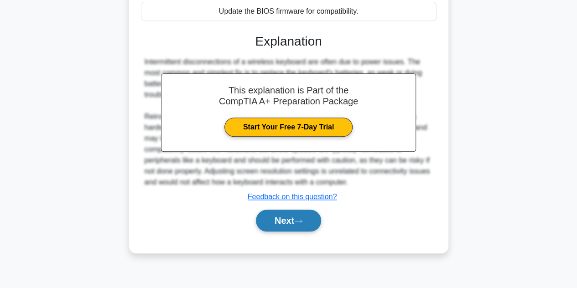
click at [300, 208] on div "Next" at bounding box center [289, 220] width 296 height 29
click at [300, 213] on button "Next" at bounding box center [288, 221] width 65 height 22
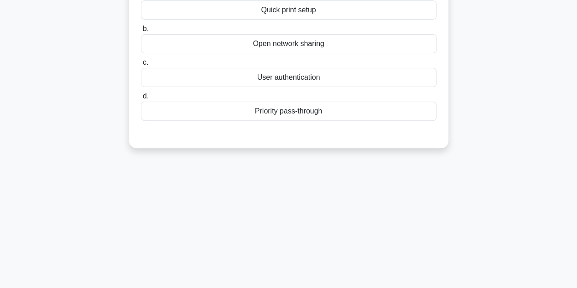
scroll to position [22, 0]
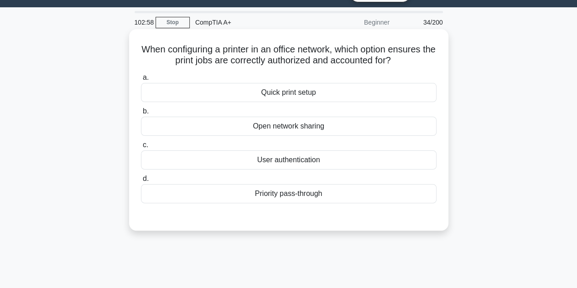
click at [295, 152] on div "User authentication" at bounding box center [289, 160] width 296 height 19
click at [141, 148] on input "c. User authentication" at bounding box center [141, 145] width 0 height 6
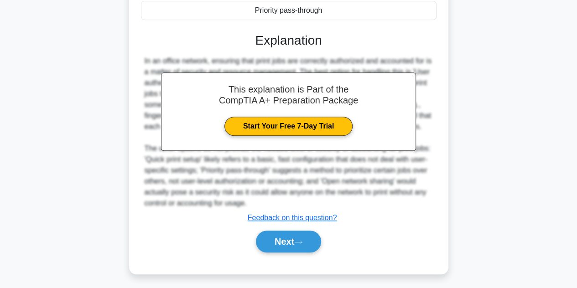
scroll to position [207, 0]
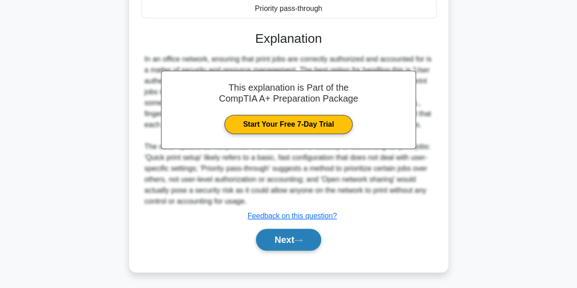
click at [294, 232] on button "Next" at bounding box center [288, 240] width 65 height 22
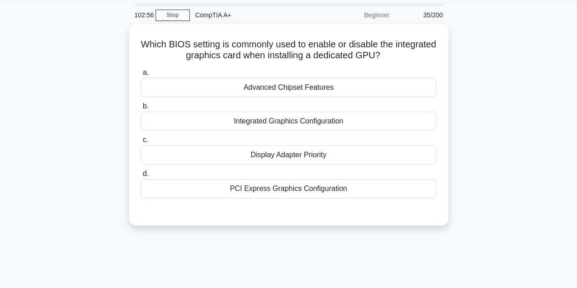
scroll to position [0, 0]
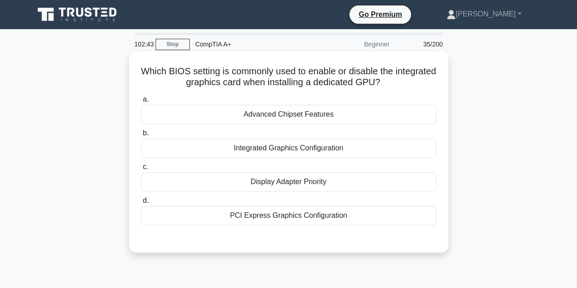
click at [327, 216] on div "PCI Express Graphics Configuration" at bounding box center [289, 215] width 296 height 19
click at [141, 204] on input "d. PCI Express Graphics Configuration" at bounding box center [141, 201] width 0 height 6
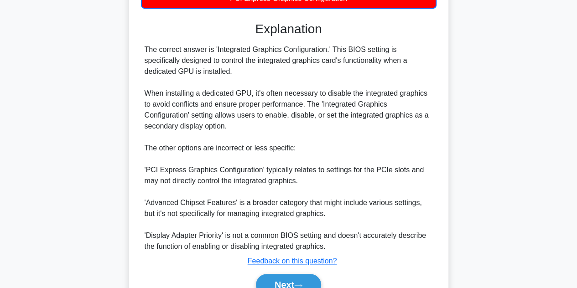
scroll to position [263, 0]
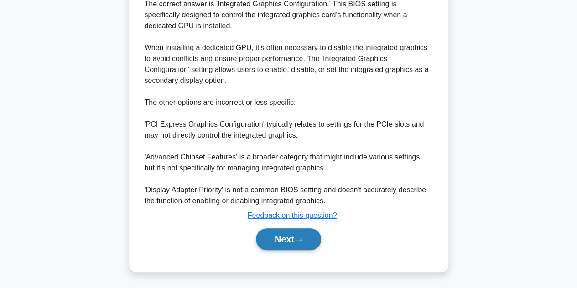
click at [302, 240] on icon at bounding box center [298, 240] width 8 height 5
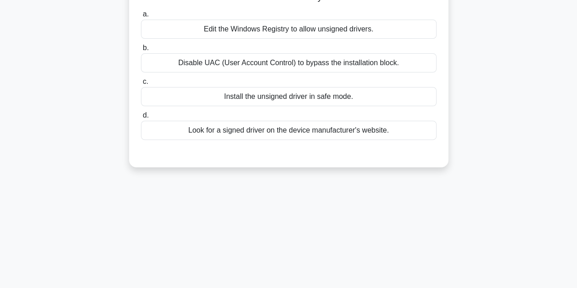
scroll to position [0, 0]
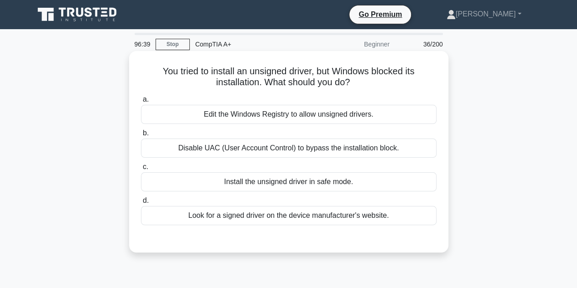
click at [278, 114] on div "Edit the Windows Registry to allow unsigned drivers." at bounding box center [289, 114] width 296 height 19
click at [141, 103] on input "a. Edit the Windows Registry to allow unsigned drivers." at bounding box center [141, 100] width 0 height 6
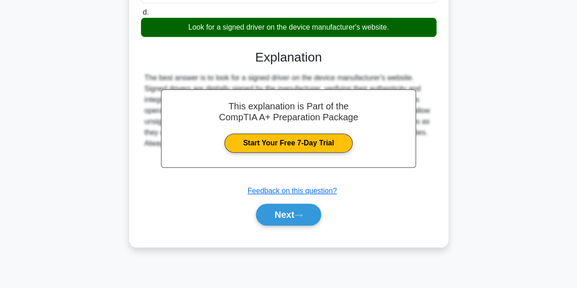
scroll to position [204, 0]
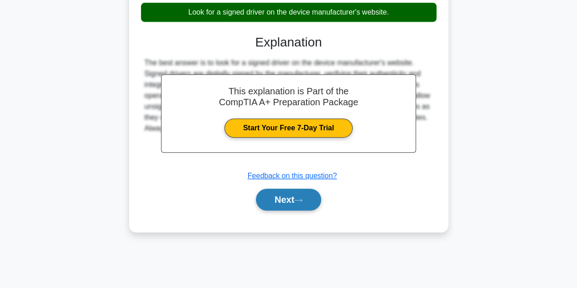
click at [291, 195] on button "Next" at bounding box center [288, 200] width 65 height 22
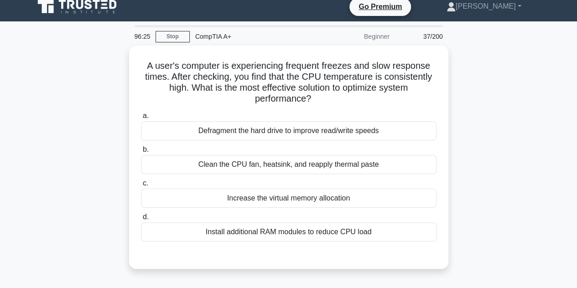
scroll to position [0, 0]
